Goal: Navigation & Orientation: Find specific page/section

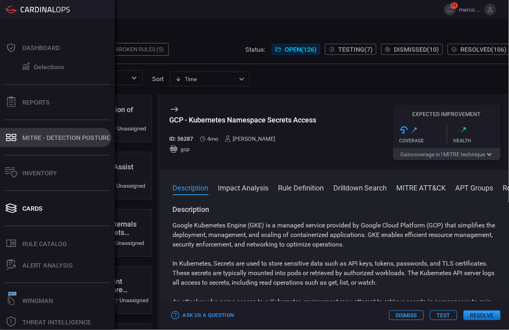
click at [35, 139] on div "MITRE - Detection Posture" at bounding box center [66, 138] width 88 height 8
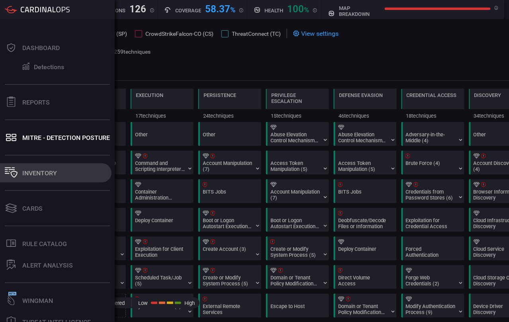
click at [31, 174] on div "Inventory" at bounding box center [39, 174] width 35 height 8
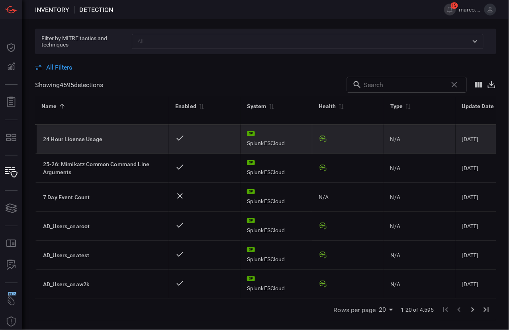
scroll to position [265, 0]
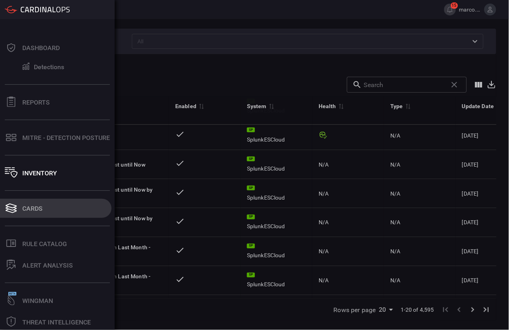
click at [19, 209] on button "Cards" at bounding box center [55, 208] width 111 height 19
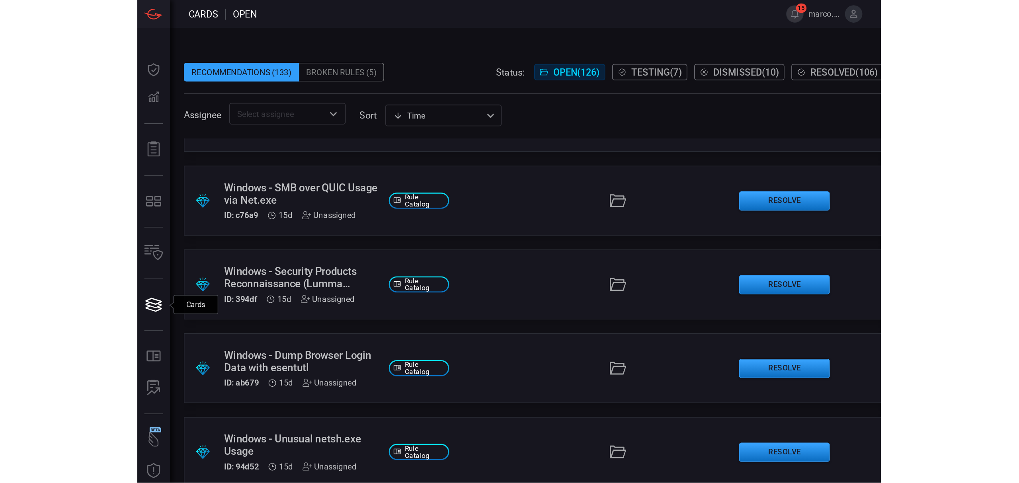
scroll to position [371, 0]
